Goal: Information Seeking & Learning: Find contact information

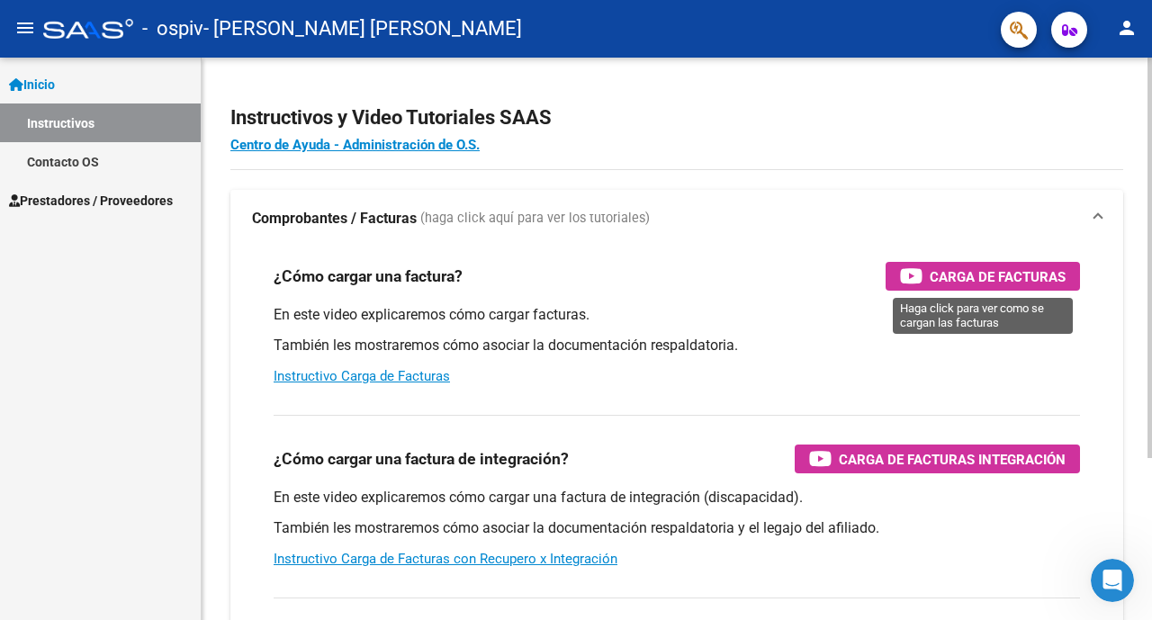
click at [966, 275] on span "Carga de Facturas" at bounding box center [998, 276] width 136 height 22
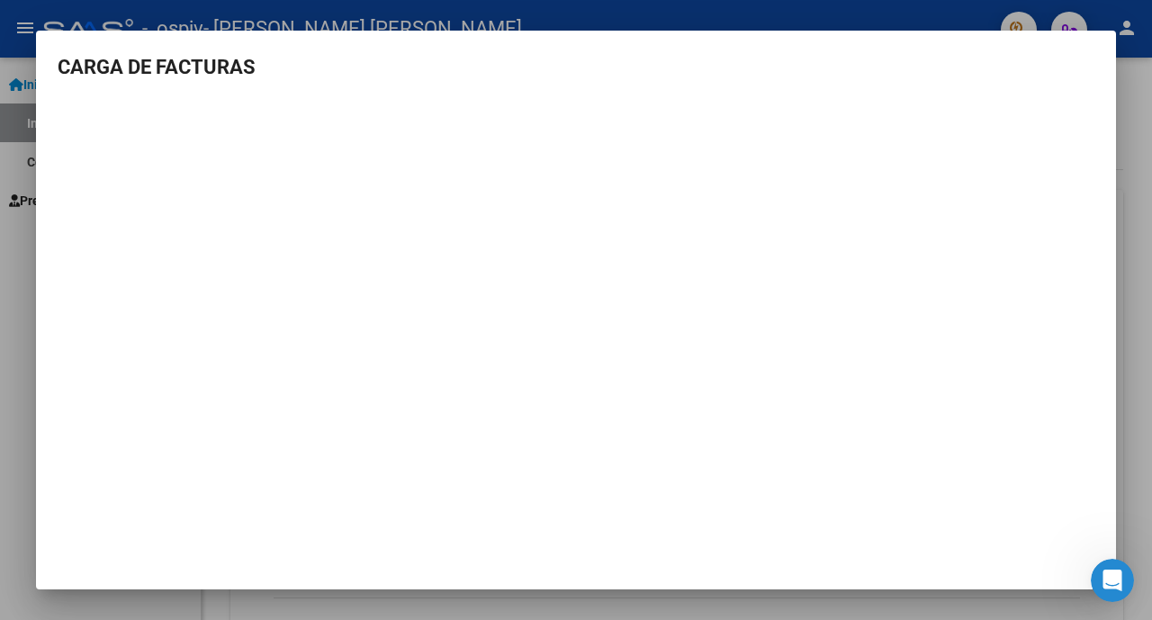
click at [1151, 155] on div at bounding box center [576, 310] width 1152 height 620
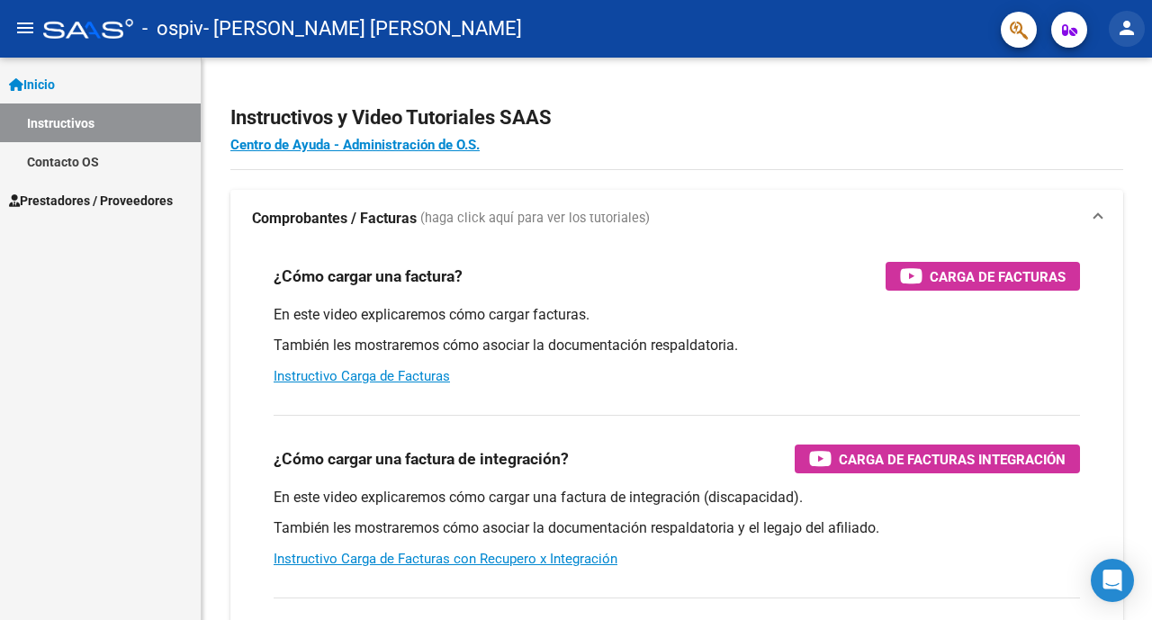
click at [1129, 39] on mat-icon "person" at bounding box center [1127, 28] width 22 height 22
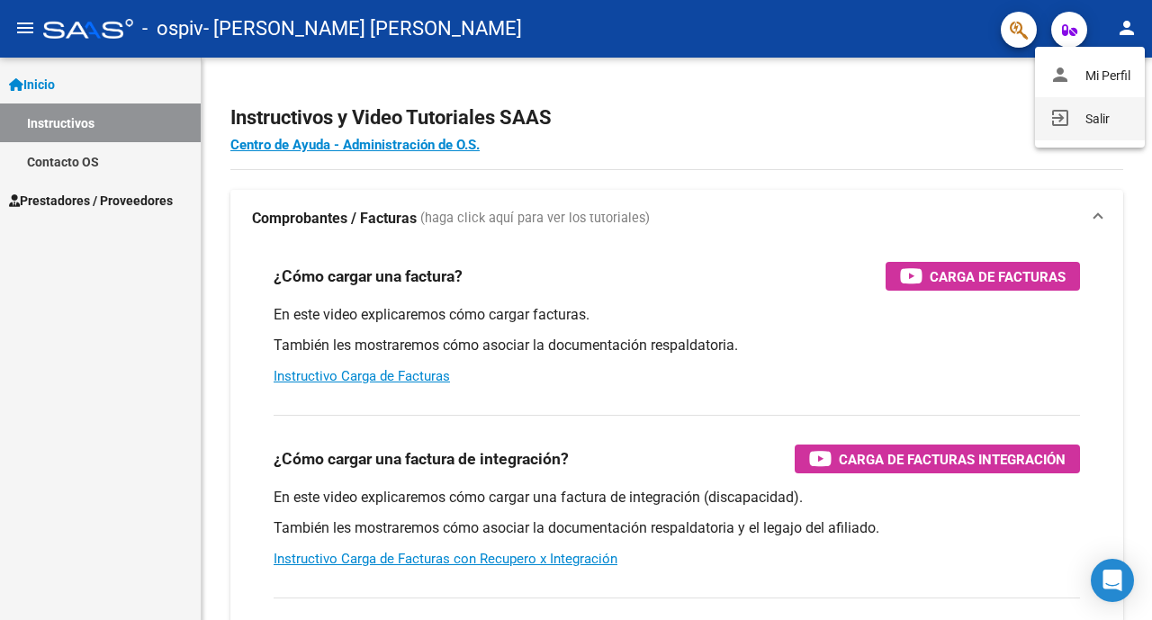
click at [1092, 122] on button "exit_to_app Salir" at bounding box center [1090, 118] width 110 height 43
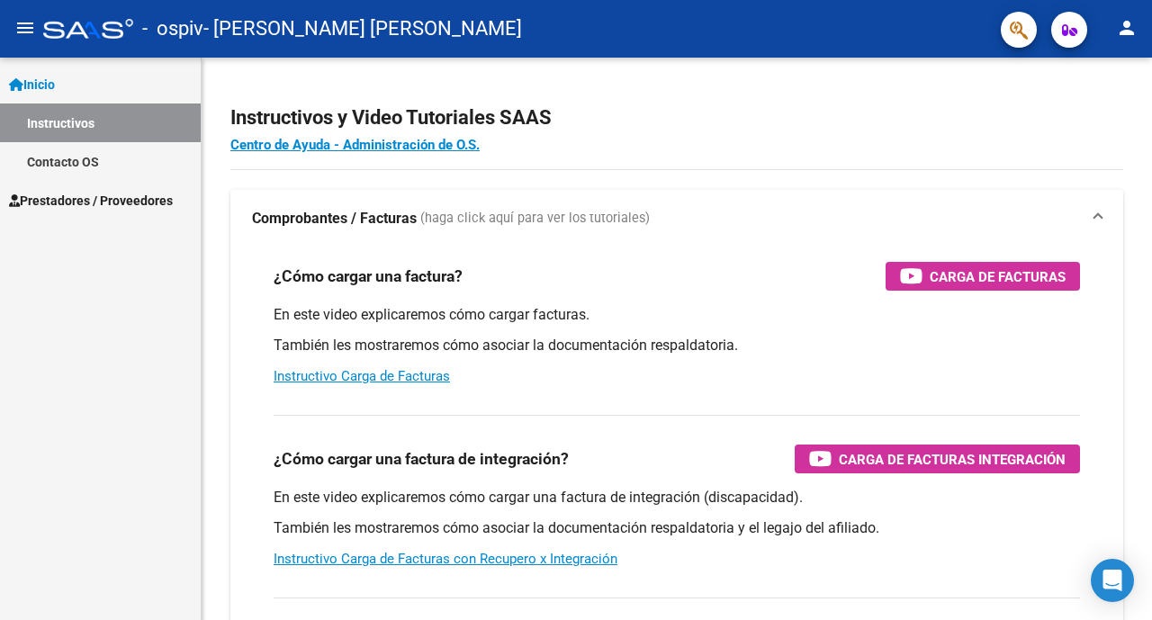
click at [138, 193] on span "Prestadores / Proveedores" at bounding box center [91, 201] width 164 height 20
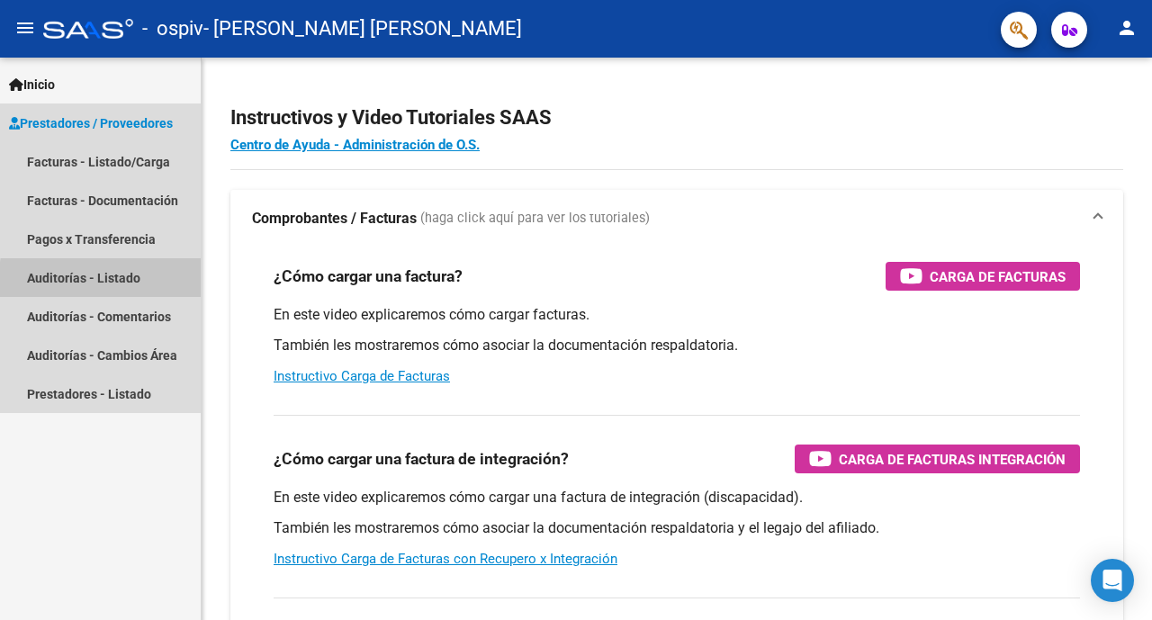
click at [121, 282] on link "Auditorías - Listado" at bounding box center [100, 277] width 201 height 39
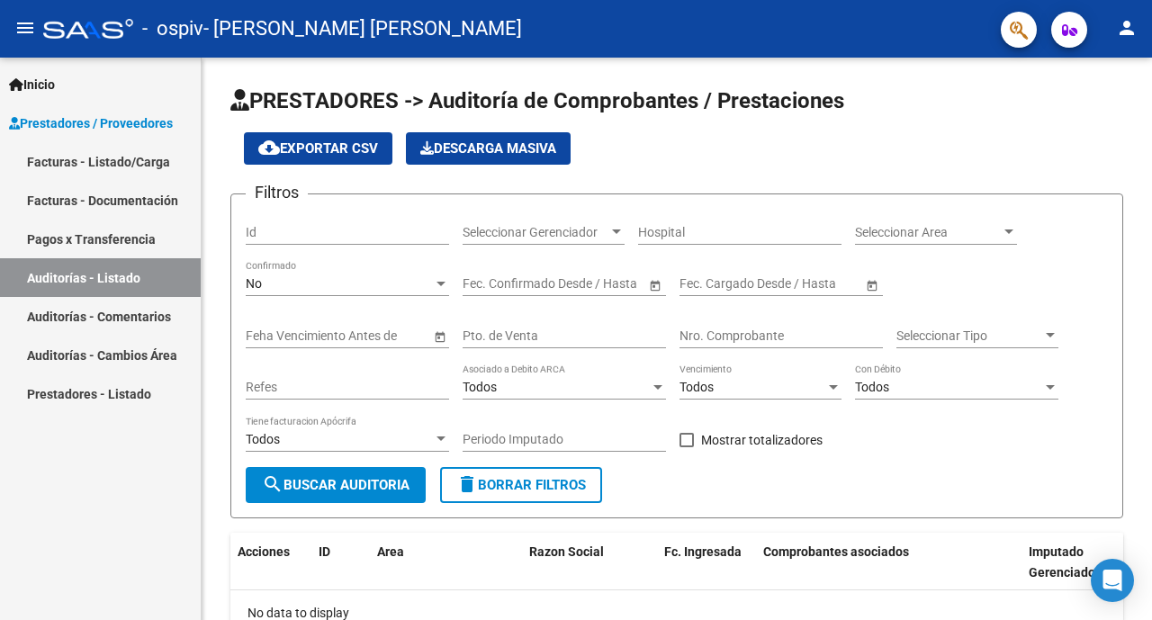
click at [139, 196] on link "Facturas - Documentación" at bounding box center [100, 200] width 201 height 39
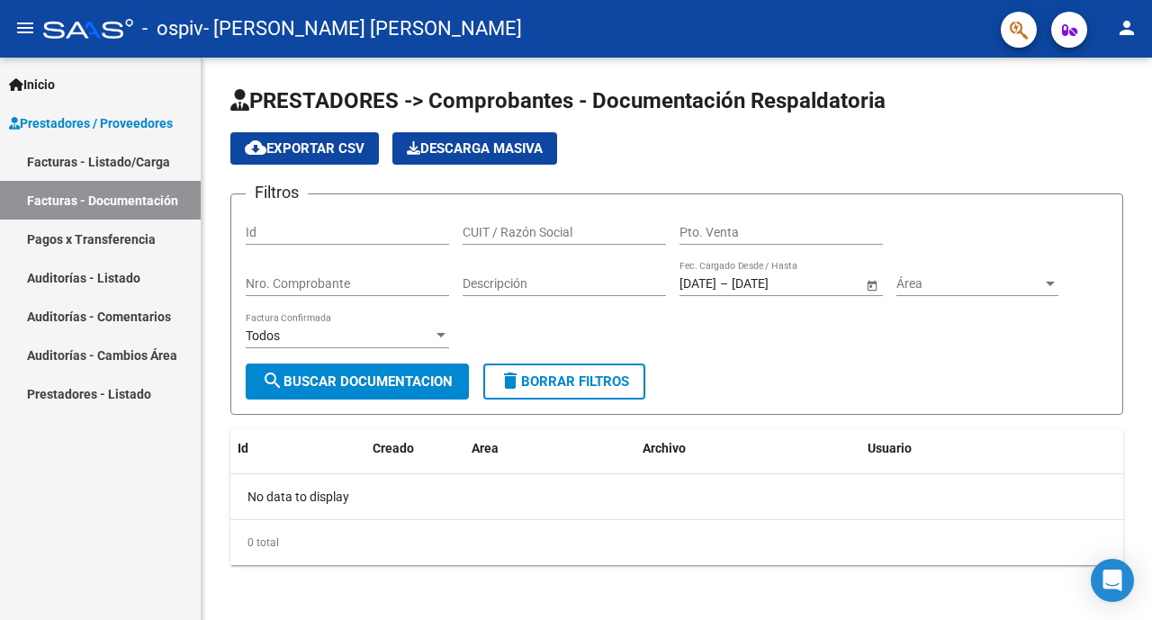
click at [100, 397] on link "Prestadores - Listado" at bounding box center [100, 393] width 201 height 39
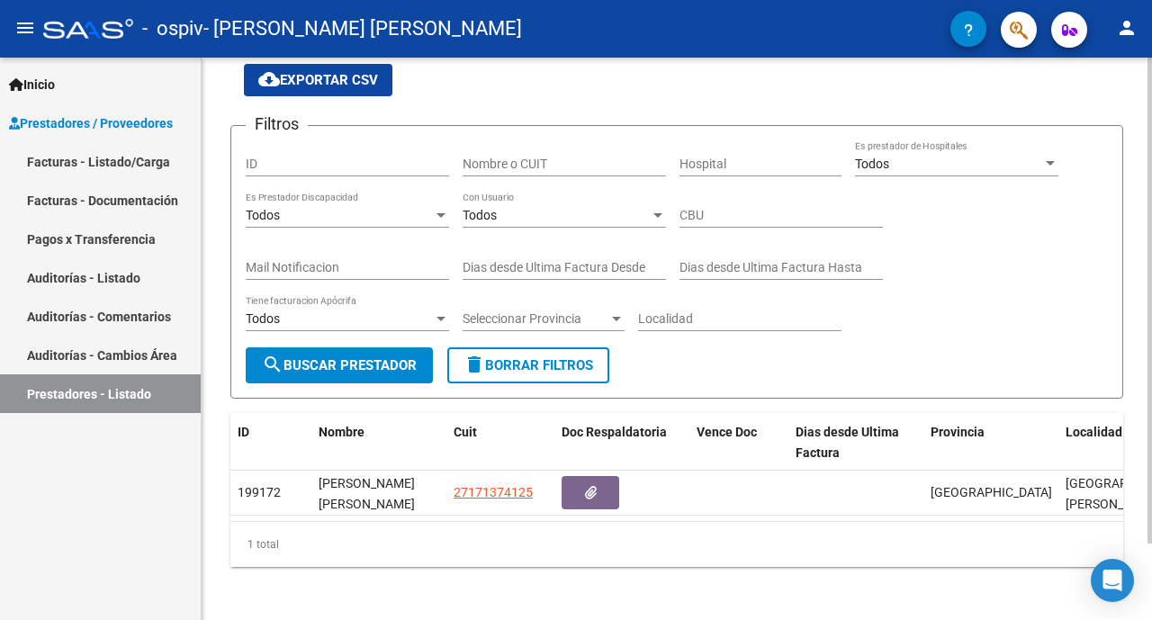
scroll to position [74, 0]
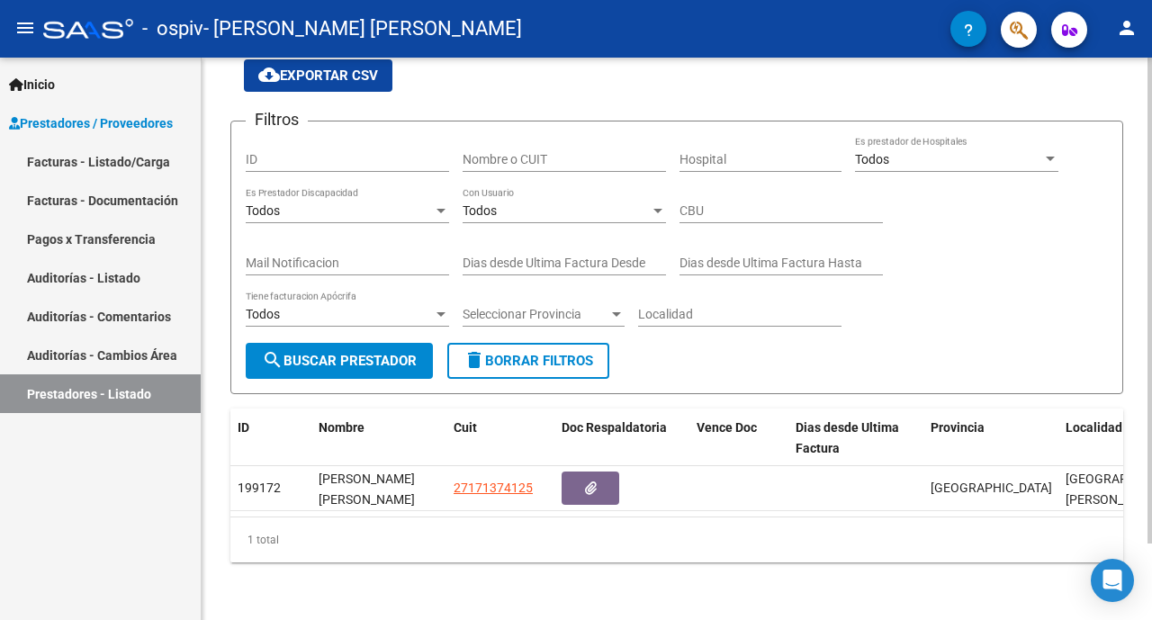
click at [1151, 239] on div at bounding box center [1149, 301] width 4 height 486
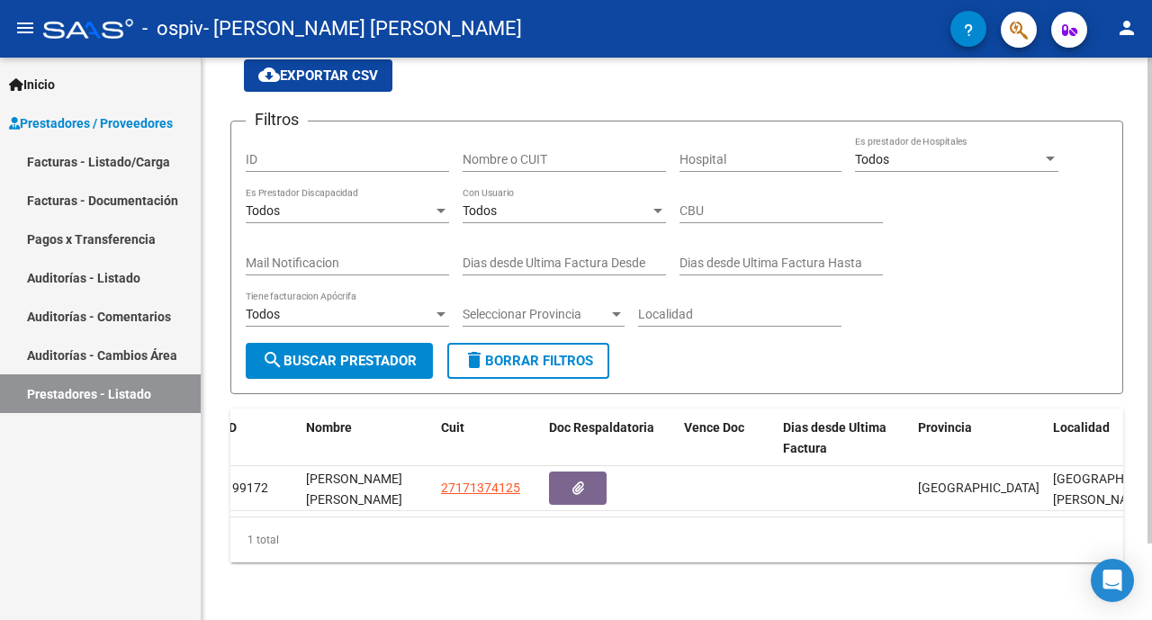
scroll to position [0, 0]
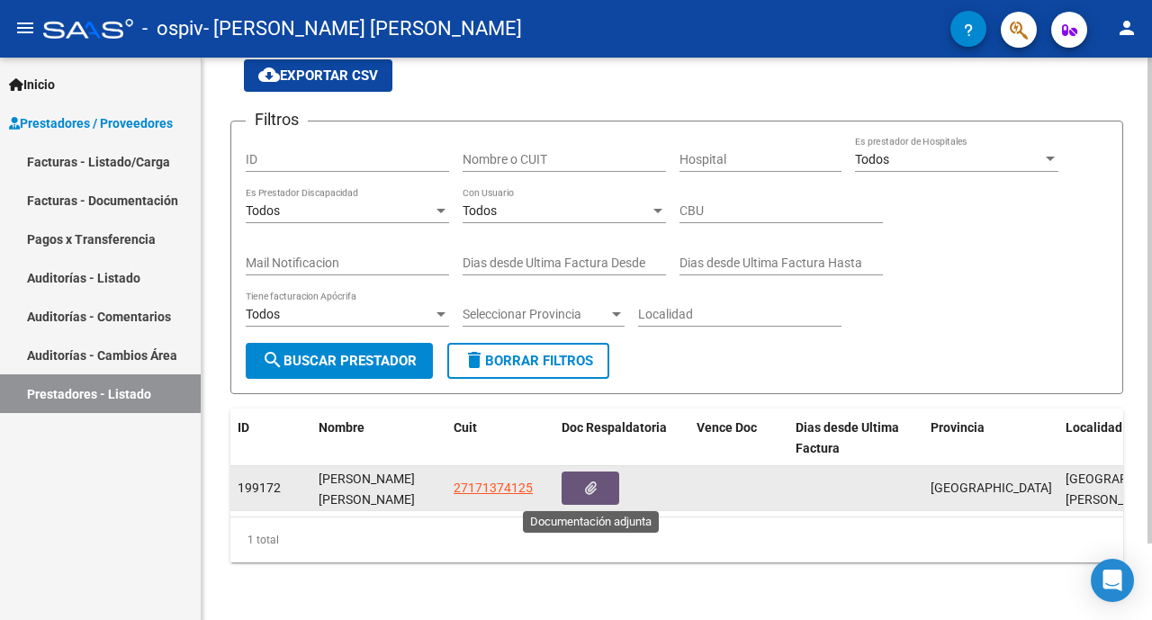
click at [591, 483] on icon "button" at bounding box center [591, 487] width 12 height 13
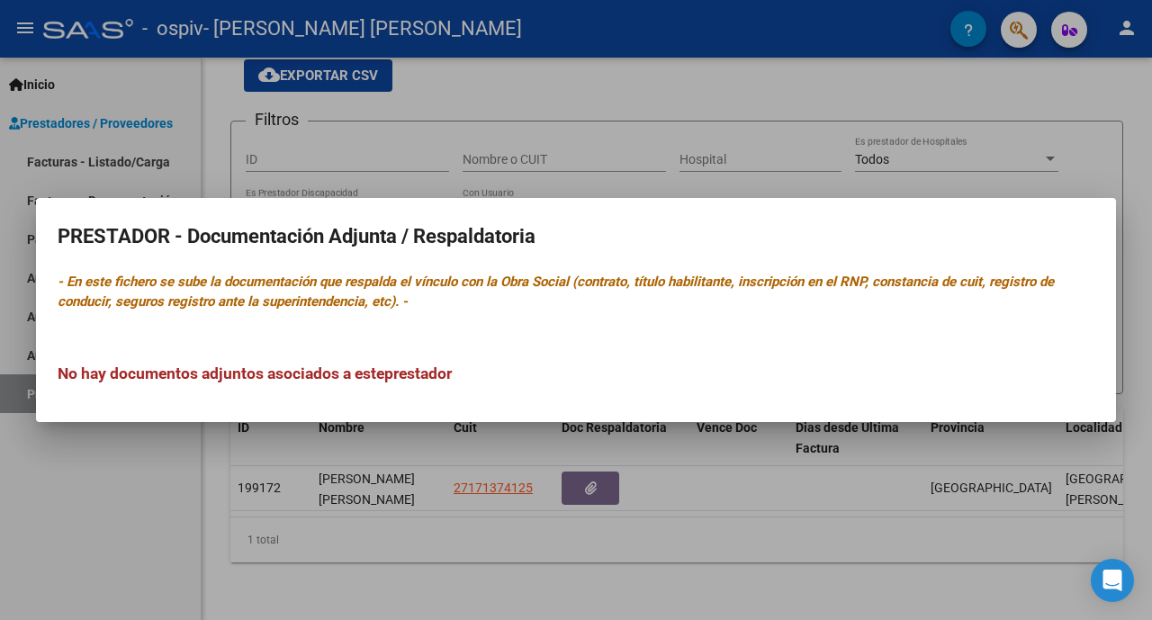
click at [729, 502] on div at bounding box center [576, 310] width 1152 height 620
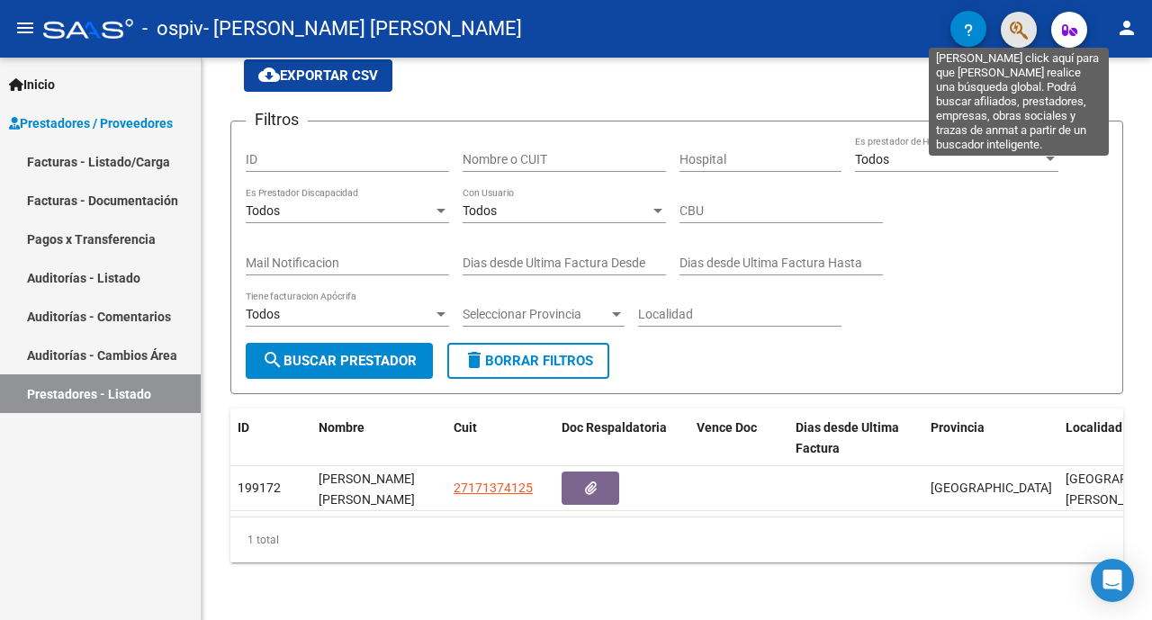
click at [1018, 22] on icon "button" at bounding box center [1019, 30] width 18 height 21
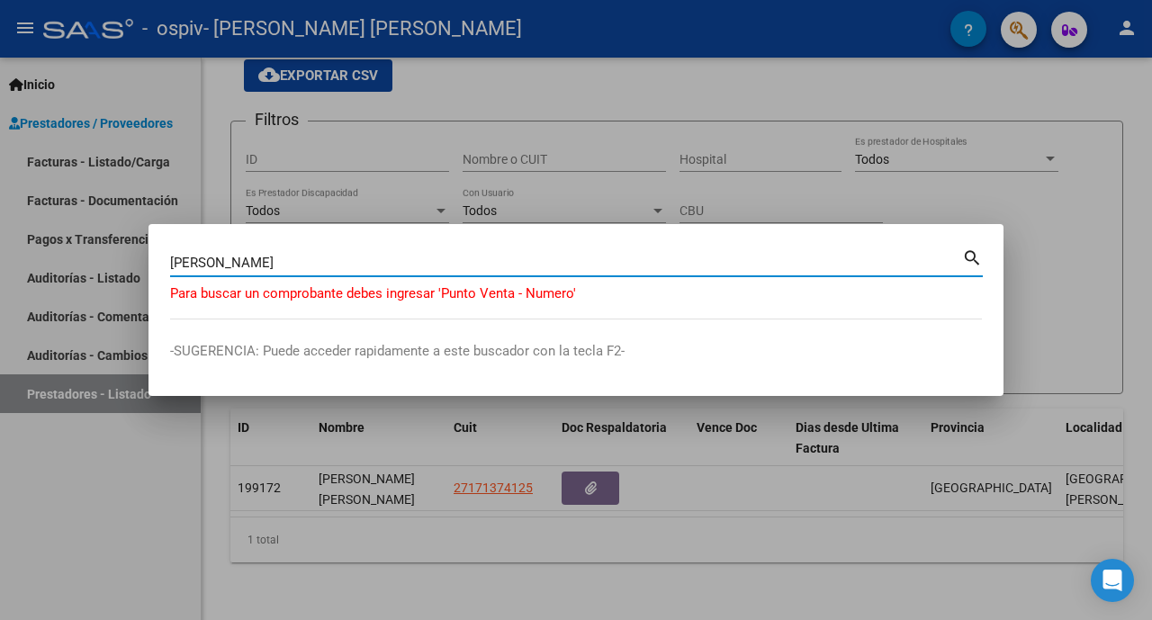
click at [548, 262] on input "Rodriguez" at bounding box center [566, 263] width 792 height 16
type input "R"
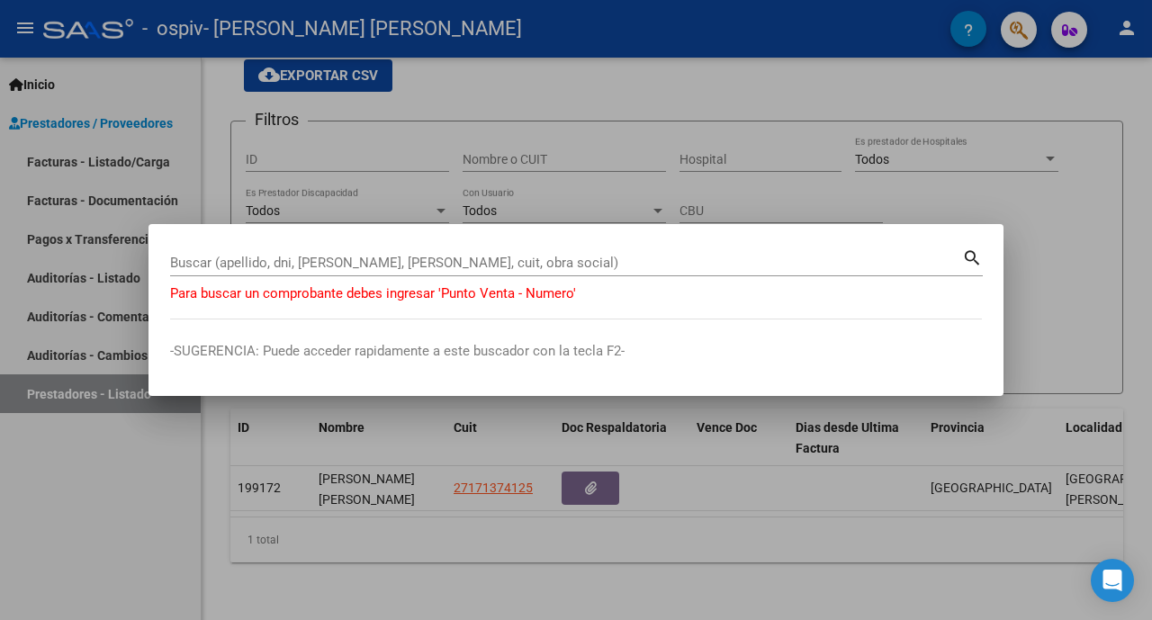
click at [960, 176] on div at bounding box center [576, 310] width 1152 height 620
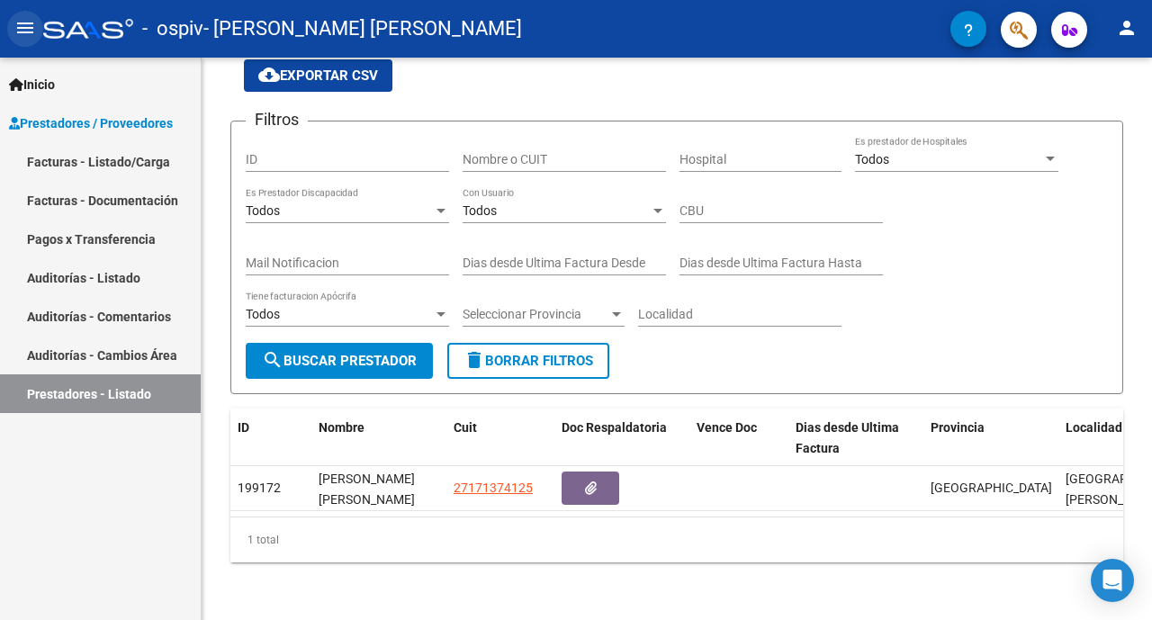
click at [22, 31] on mat-icon "menu" at bounding box center [25, 28] width 22 height 22
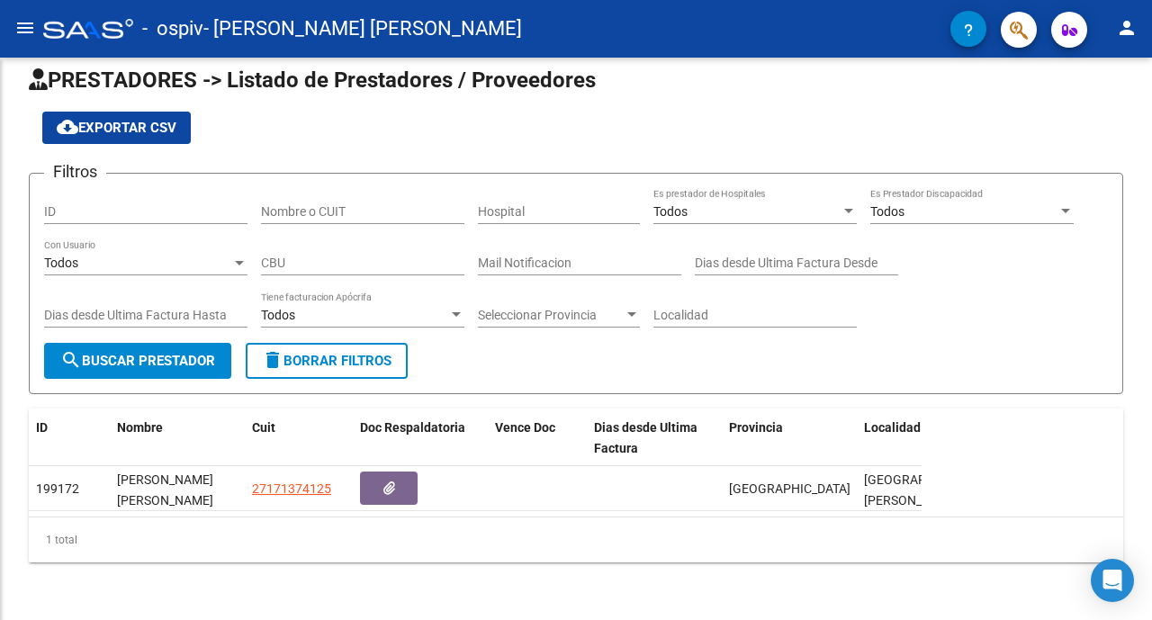
scroll to position [36, 0]
click at [22, 31] on mat-icon "menu" at bounding box center [25, 28] width 22 height 22
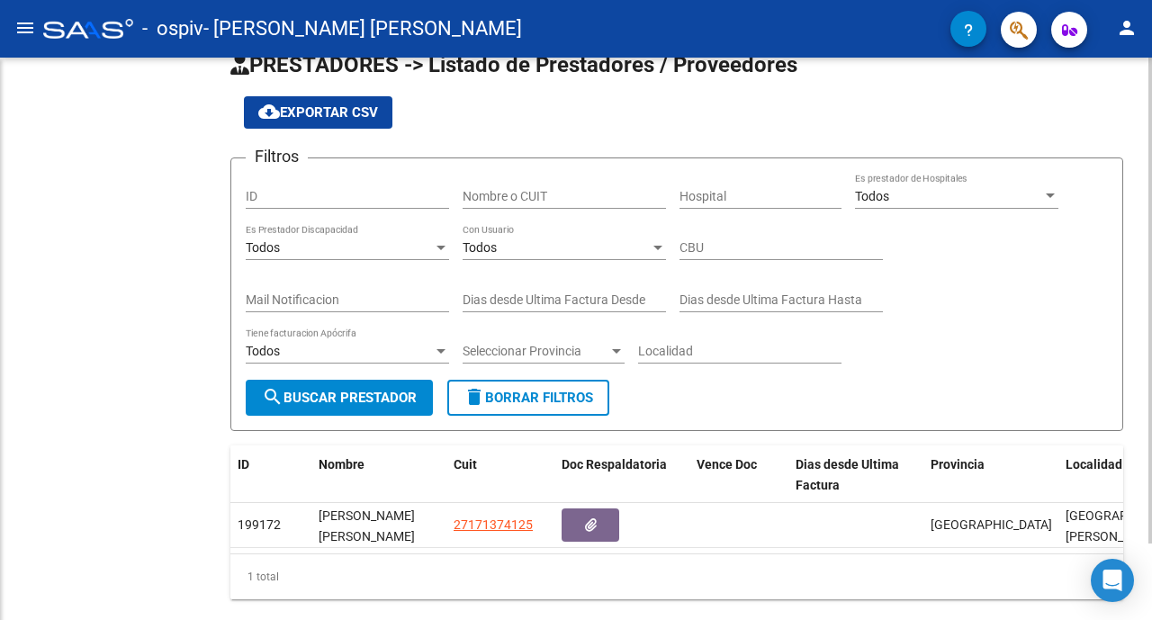
scroll to position [74, 0]
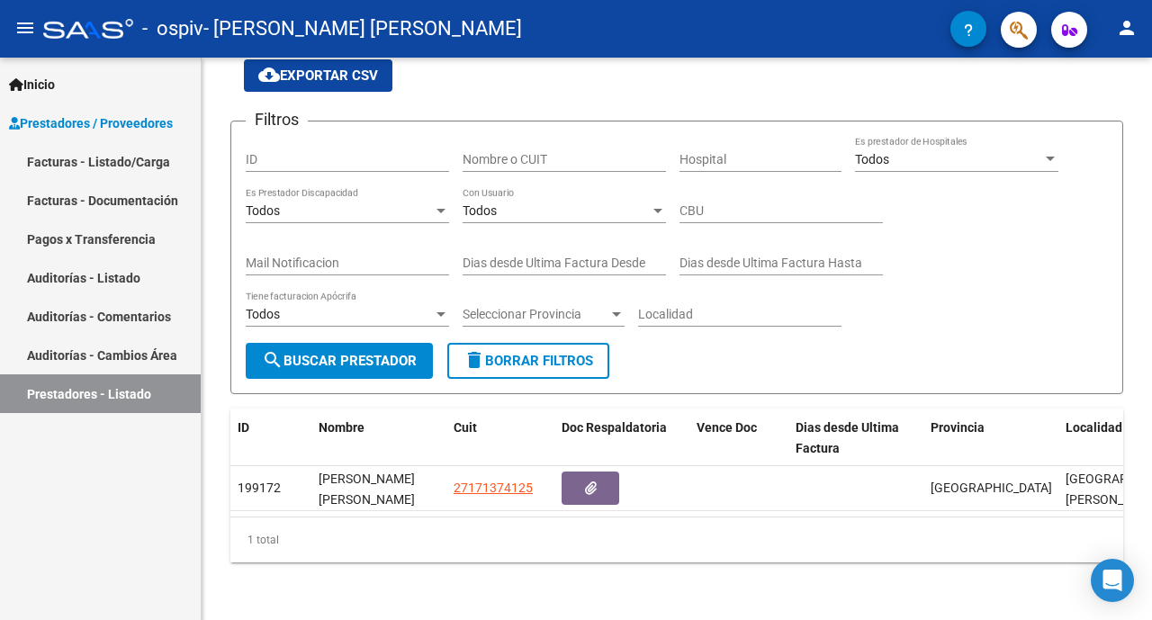
click at [1122, 31] on mat-icon "person" at bounding box center [1127, 28] width 22 height 22
click at [1107, 72] on button "person Mi Perfil" at bounding box center [1090, 75] width 110 height 43
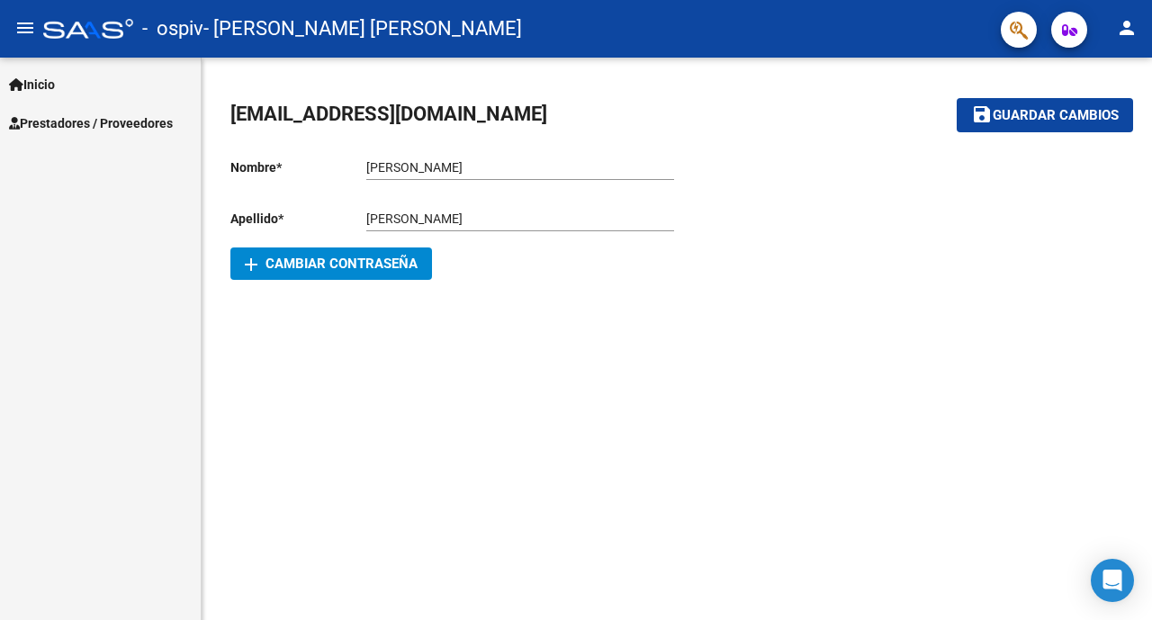
click at [126, 117] on span "Prestadores / Proveedores" at bounding box center [91, 123] width 164 height 20
click at [103, 71] on link "Inicio" at bounding box center [100, 84] width 201 height 39
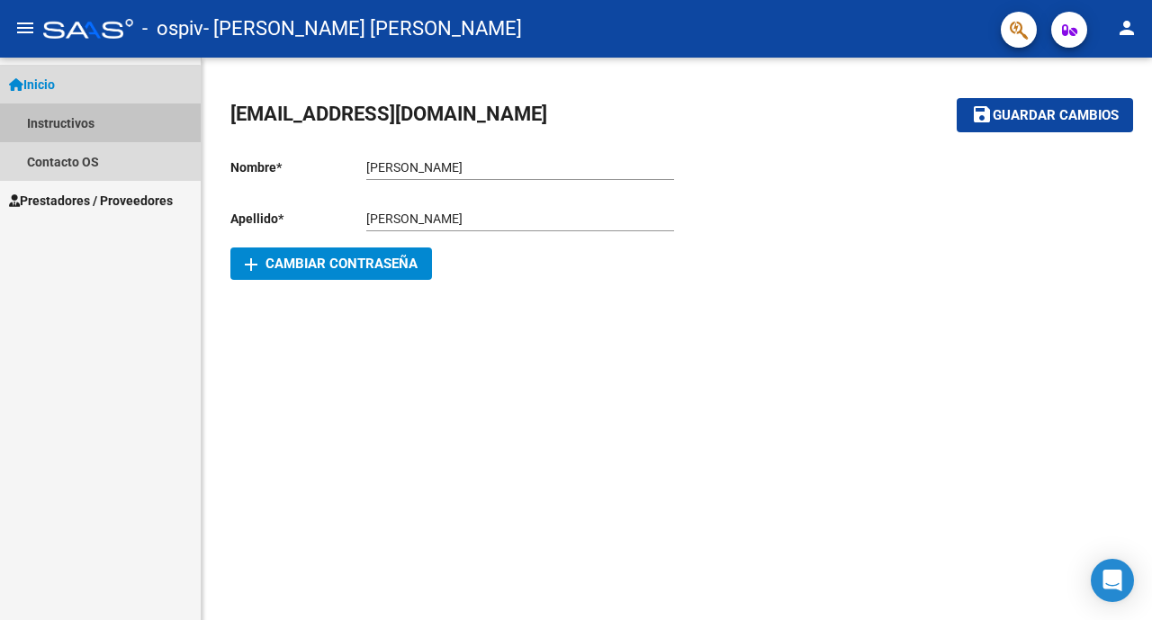
click at [78, 129] on link "Instructivos" at bounding box center [100, 122] width 201 height 39
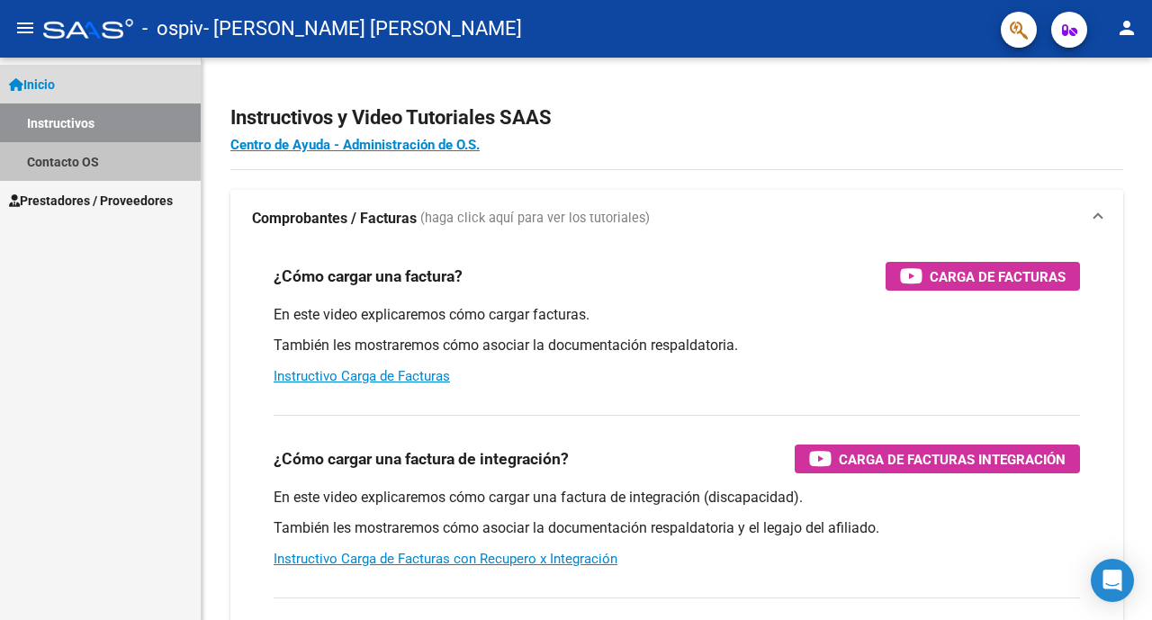
click at [71, 153] on link "Contacto OS" at bounding box center [100, 161] width 201 height 39
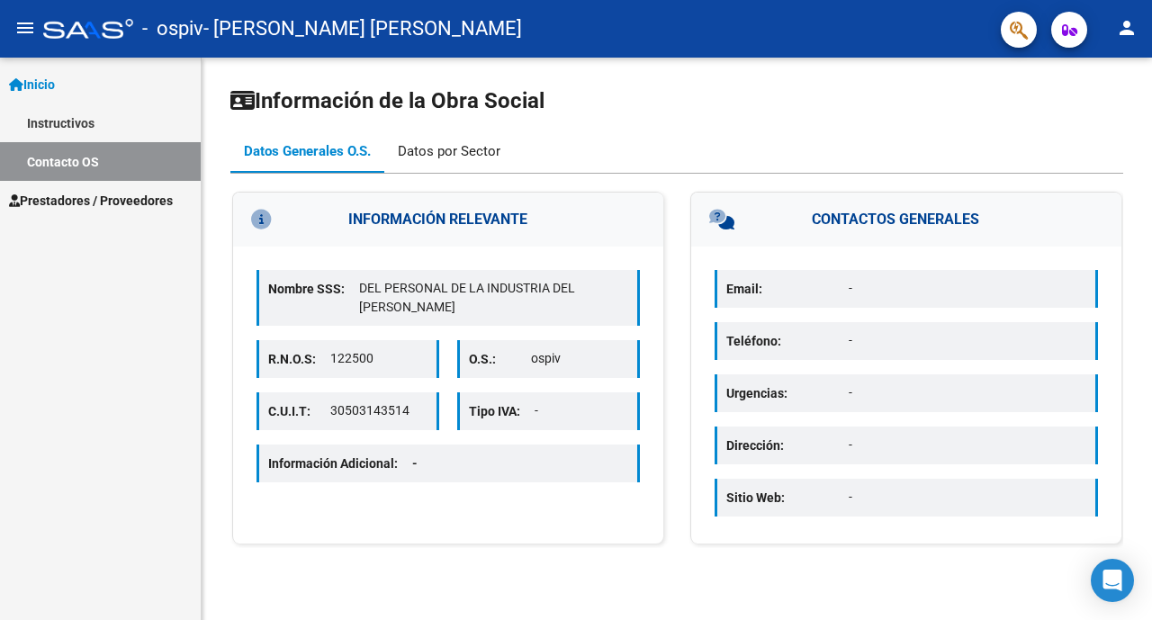
click at [472, 146] on div "Datos por Sector" at bounding box center [449, 151] width 103 height 20
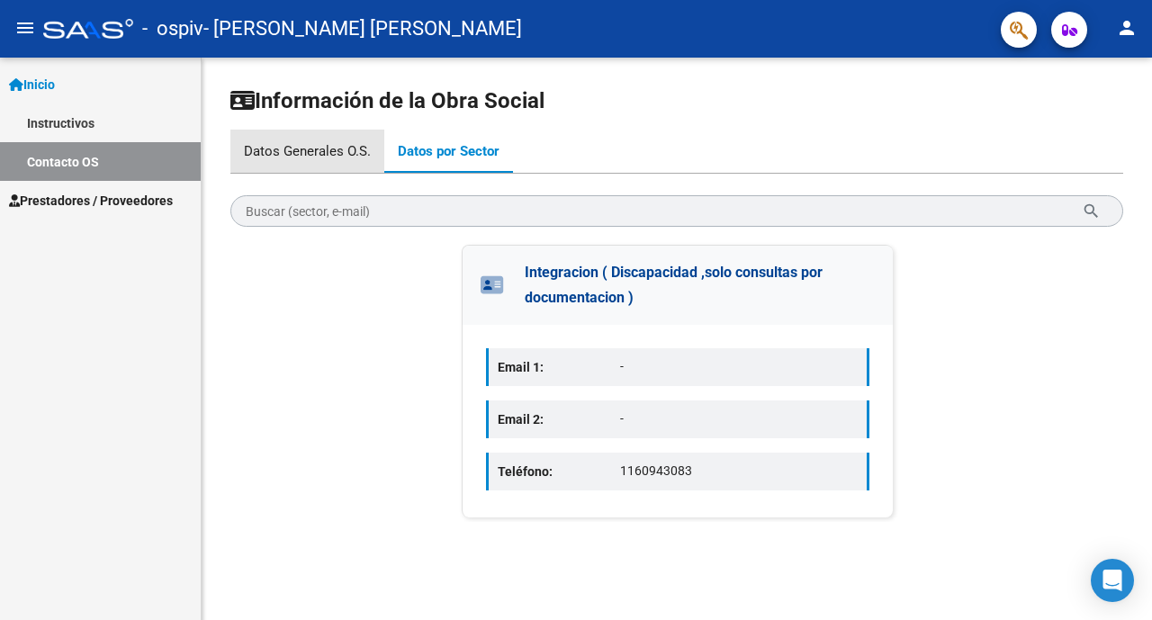
click at [322, 139] on div "Datos Generales O.S." at bounding box center [307, 151] width 154 height 43
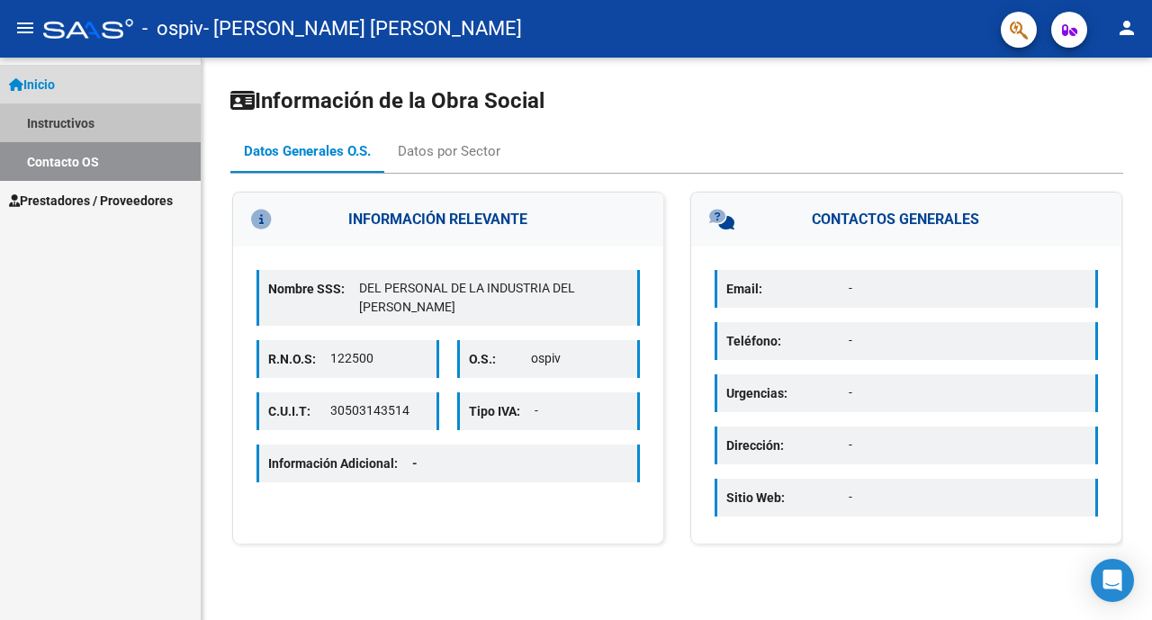
click at [115, 126] on link "Instructivos" at bounding box center [100, 122] width 201 height 39
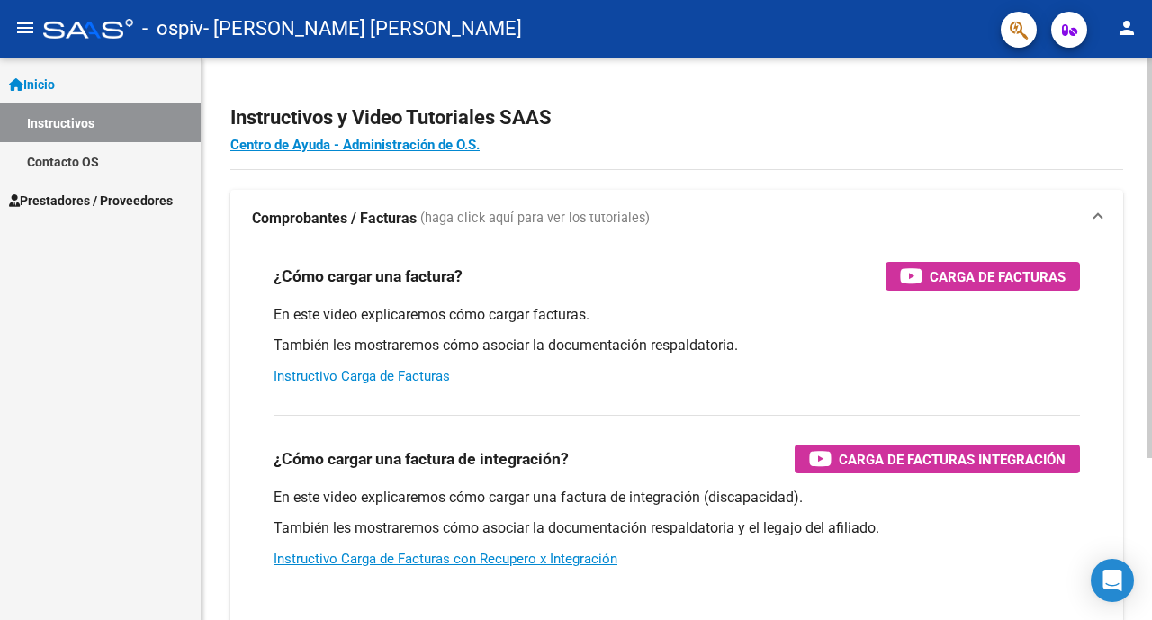
click at [1151, 88] on div at bounding box center [1149, 258] width 4 height 400
